Goal: Use online tool/utility: Utilize a website feature to perform a specific function

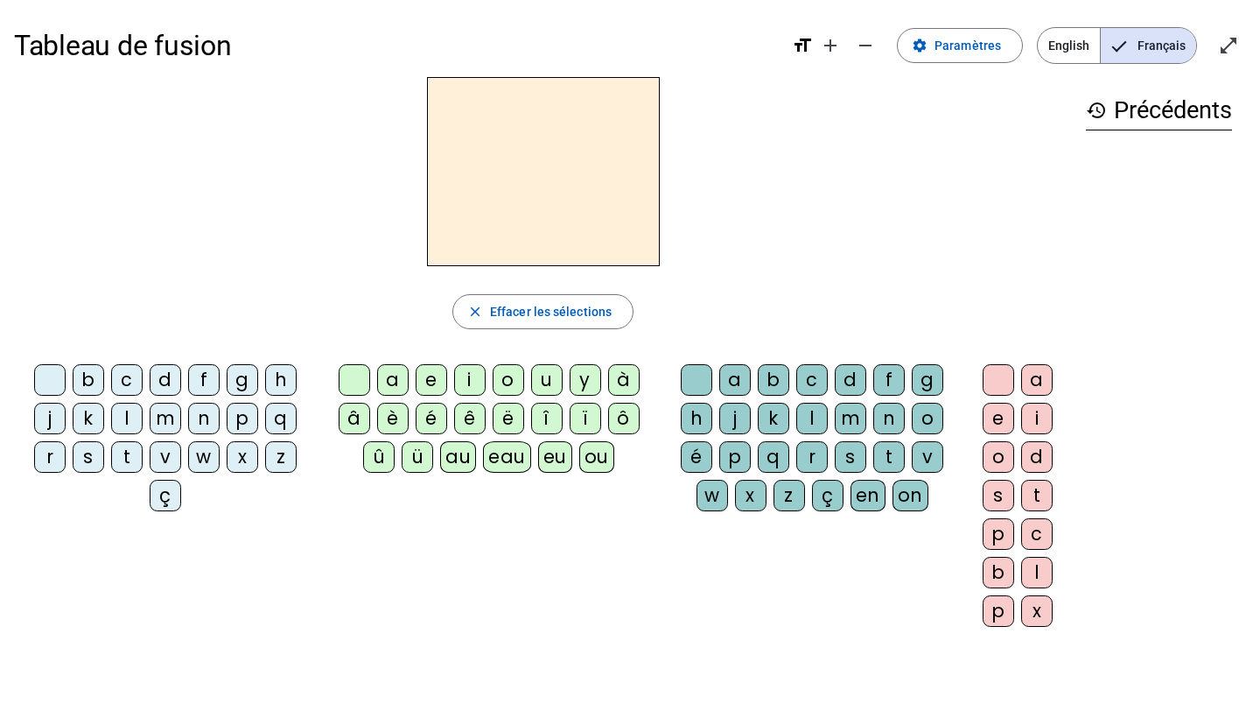
click at [278, 413] on div "q" at bounding box center [281, 419] width 32 height 32
click at [555, 381] on div "u" at bounding box center [547, 380] width 32 height 32
click at [1039, 412] on div "i" at bounding box center [1038, 419] width 32 height 32
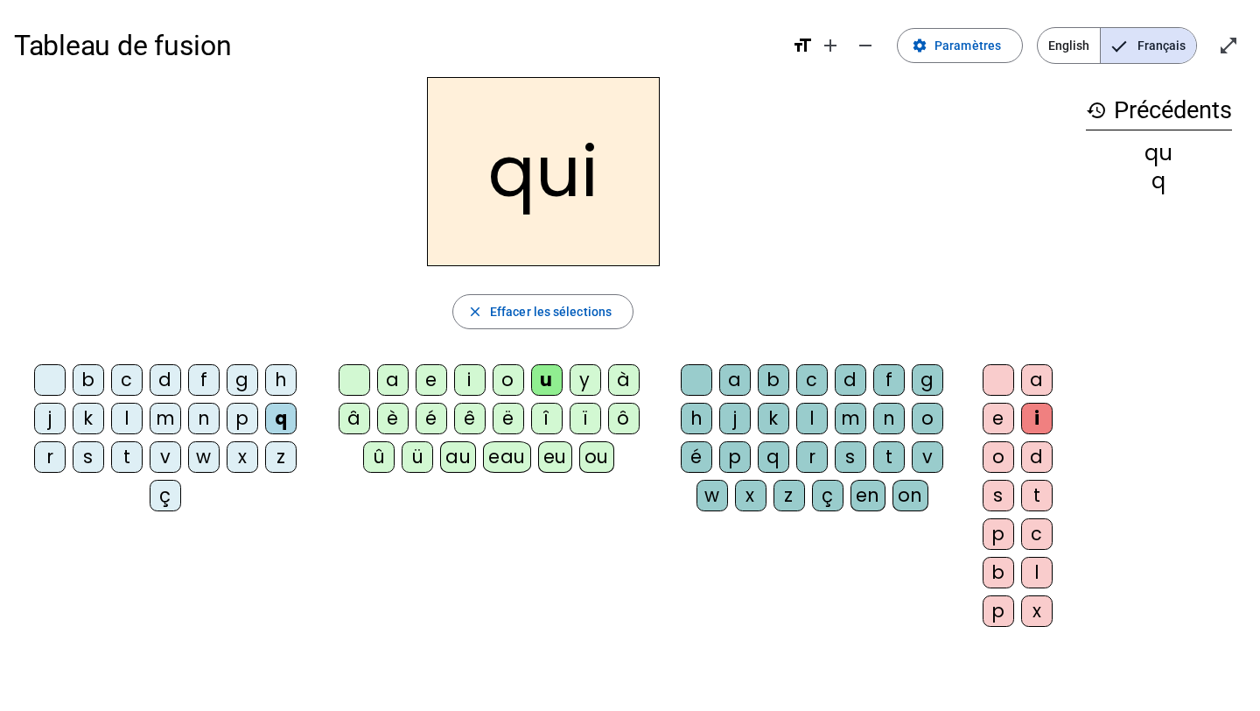
click at [348, 376] on div at bounding box center [355, 380] width 32 height 32
click at [81, 453] on div "s" at bounding box center [89, 457] width 32 height 32
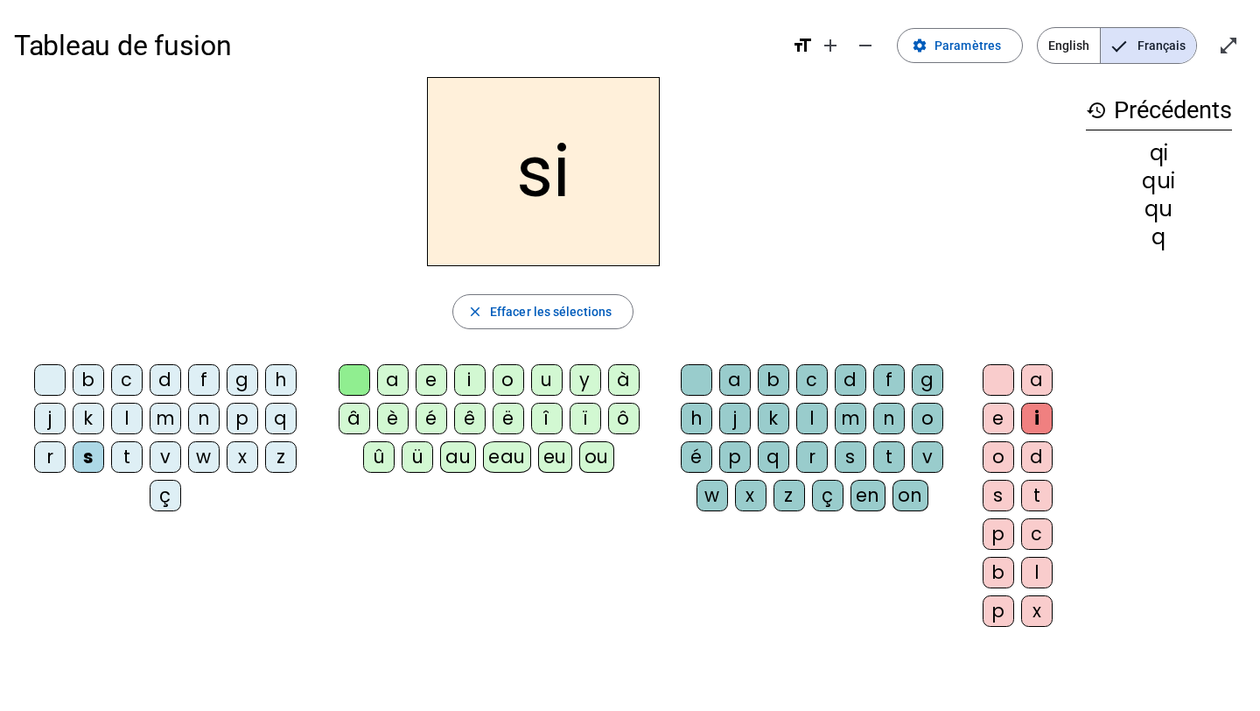
click at [199, 418] on div "n" at bounding box center [204, 419] width 32 height 32
click at [993, 416] on div "e" at bounding box center [999, 419] width 32 height 32
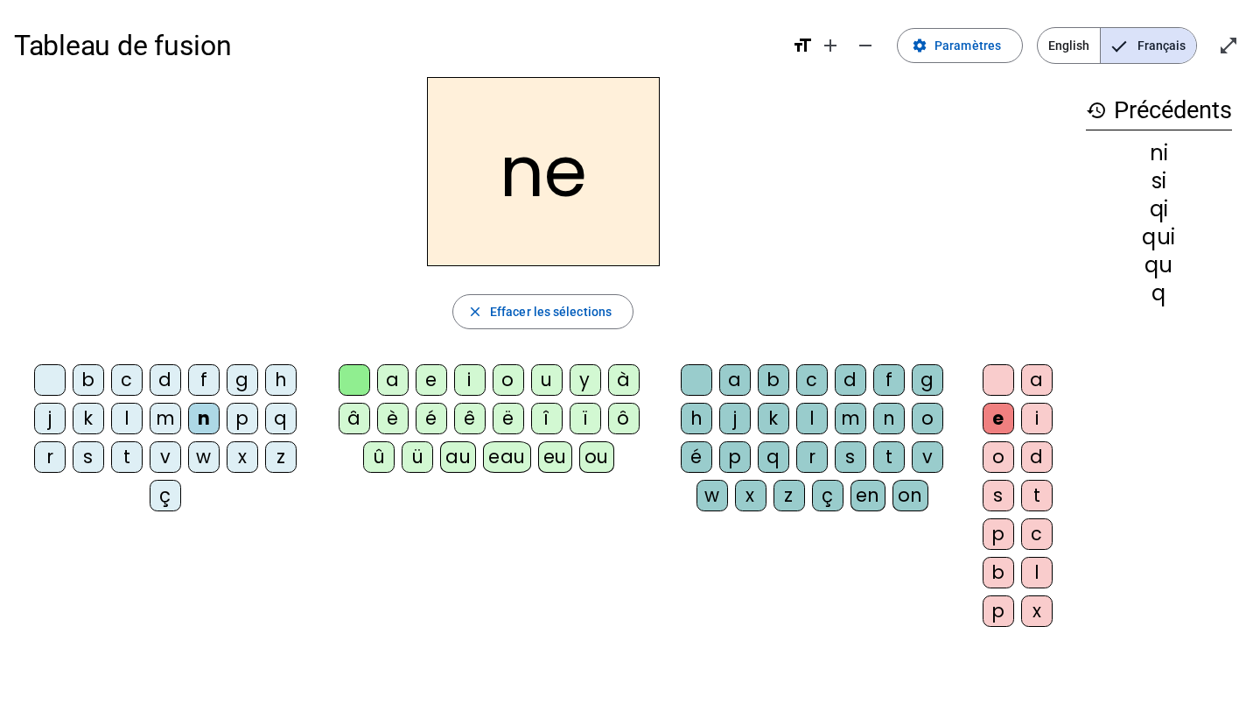
click at [95, 458] on div "s" at bounding box center [89, 457] width 32 height 32
click at [120, 447] on div "t" at bounding box center [127, 457] width 32 height 32
click at [165, 364] on div "d" at bounding box center [166, 380] width 32 height 32
click at [1006, 627] on letter-bubble "p" at bounding box center [1002, 614] width 39 height 39
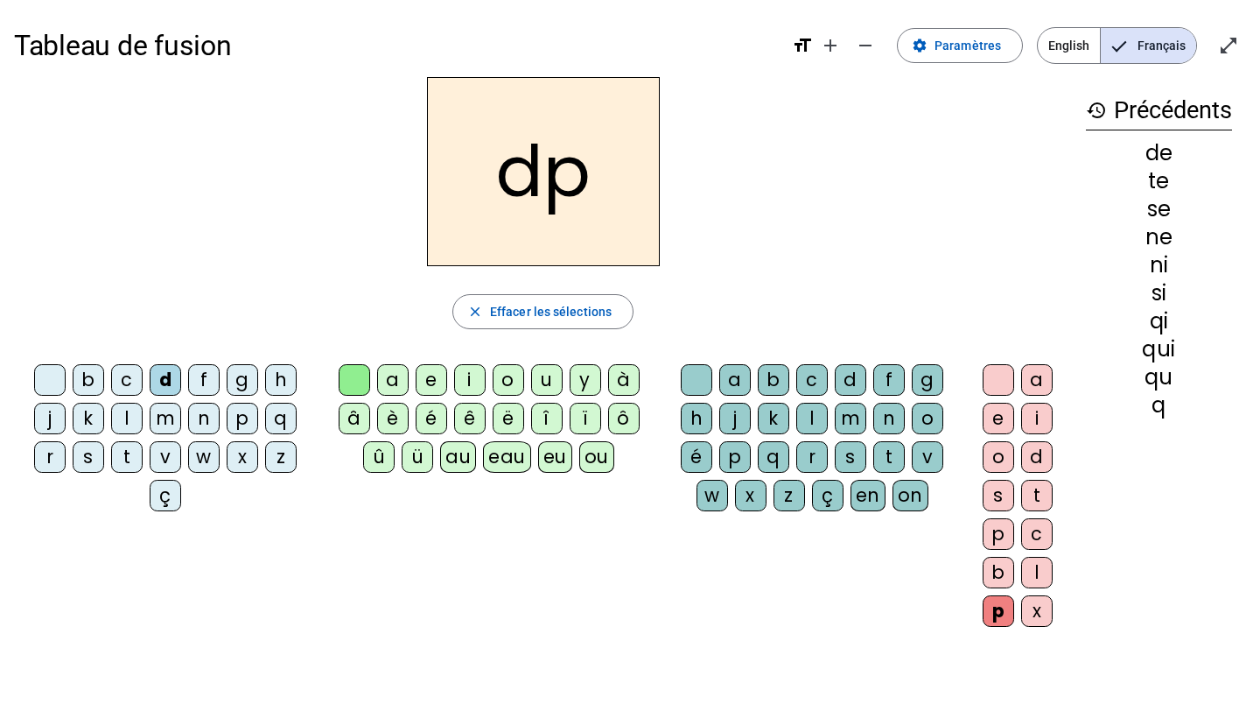
click at [988, 607] on div "p" at bounding box center [999, 611] width 32 height 32
click at [1000, 382] on div at bounding box center [999, 380] width 32 height 32
click at [545, 379] on div "u" at bounding box center [547, 380] width 32 height 32
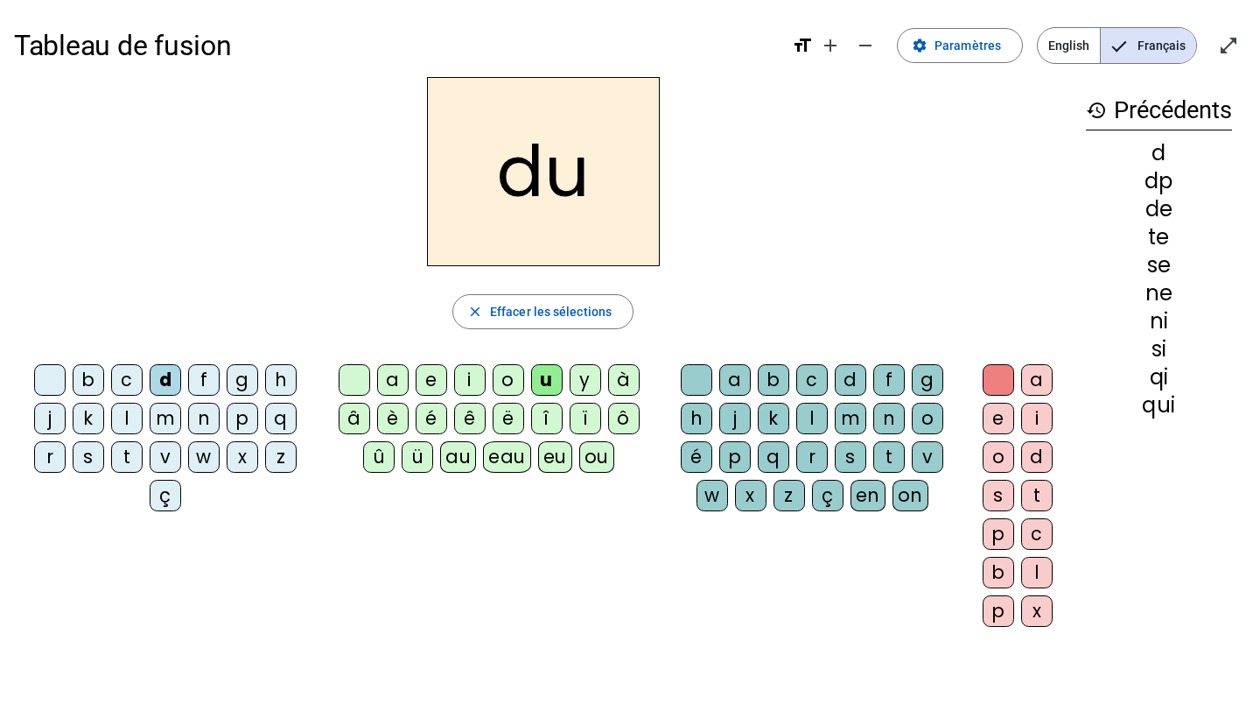
click at [94, 447] on div "s" at bounding box center [89, 457] width 32 height 32
click at [132, 419] on div "l" at bounding box center [127, 419] width 32 height 32
click at [133, 448] on div "t" at bounding box center [127, 457] width 32 height 32
click at [390, 382] on div "a" at bounding box center [393, 380] width 32 height 32
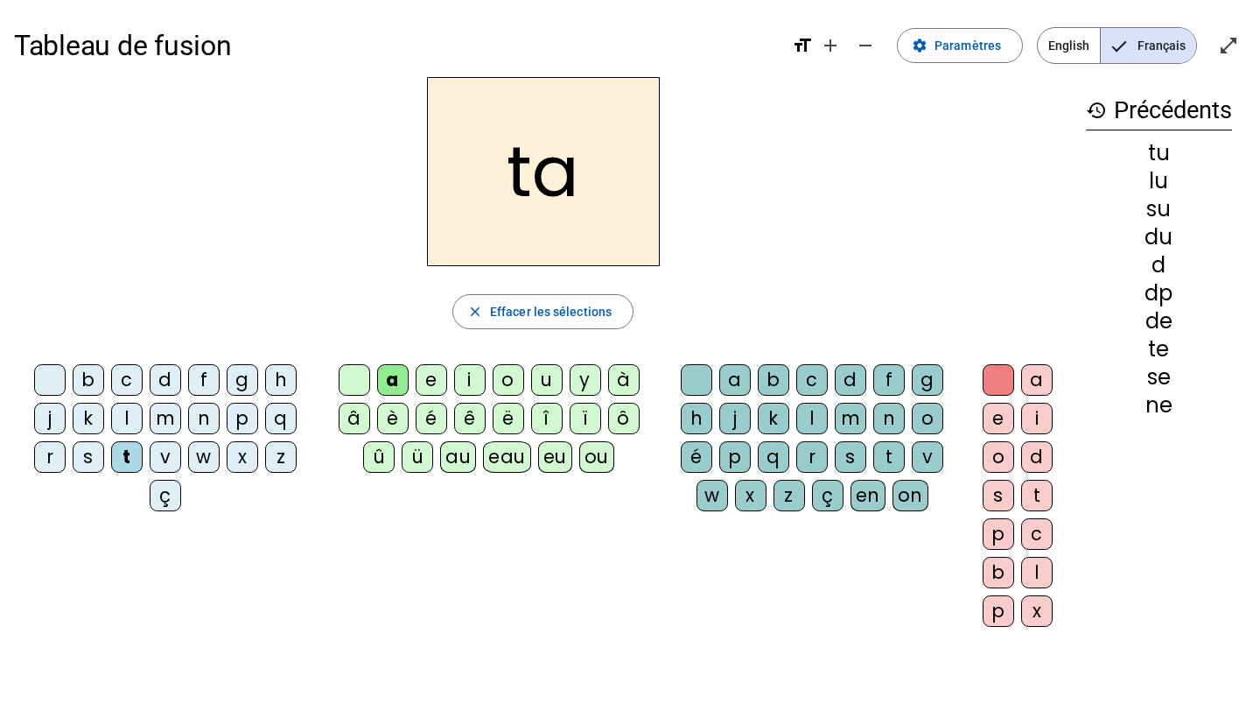
click at [82, 446] on div "s" at bounding box center [89, 457] width 32 height 32
click at [169, 415] on div "m" at bounding box center [166, 419] width 32 height 32
click at [427, 377] on div "e" at bounding box center [432, 380] width 32 height 32
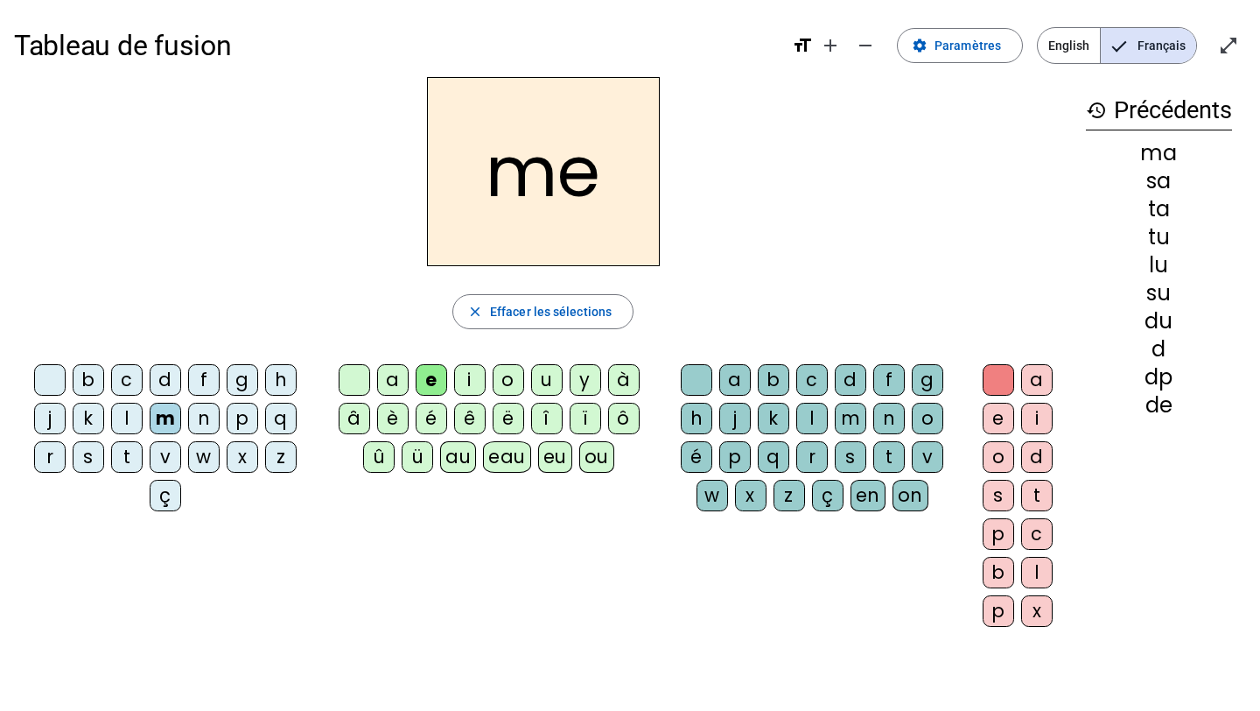
click at [164, 382] on div "d" at bounding box center [166, 380] width 32 height 32
